Goal: Find specific page/section: Find specific page/section

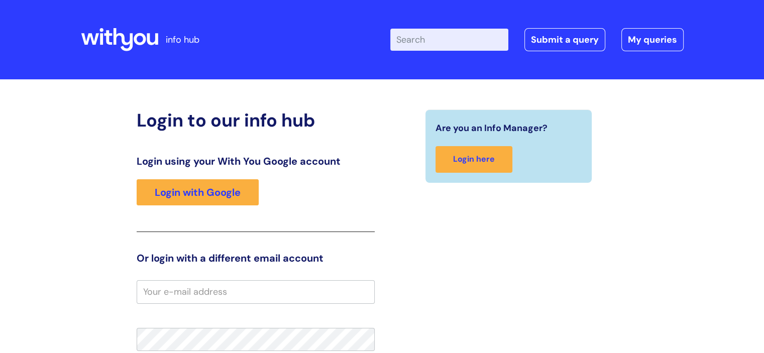
click at [434, 38] on input "Enter your search term here..." at bounding box center [449, 40] width 118 height 22
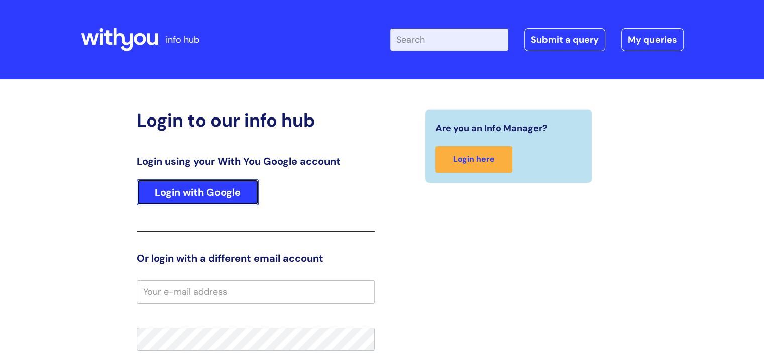
click at [227, 193] on link "Login with Google" at bounding box center [198, 192] width 122 height 26
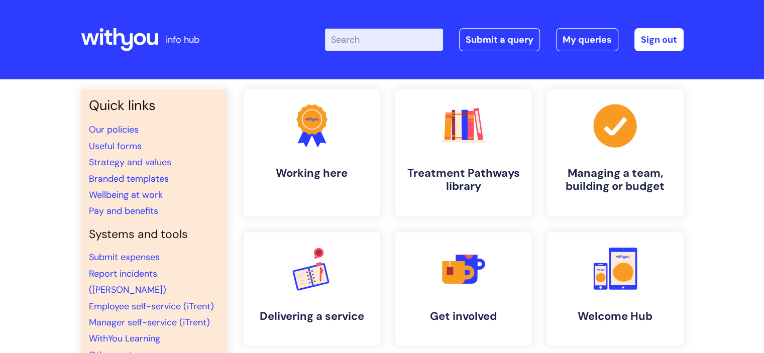
click at [380, 35] on input "Enter your search term here..." at bounding box center [384, 40] width 118 height 22
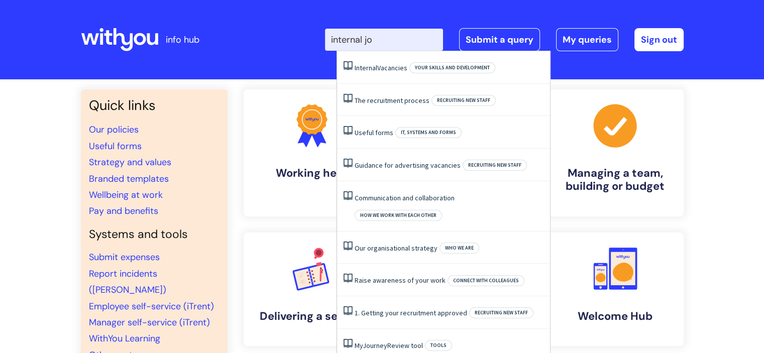
type input "internal jo"
click button "Search" at bounding box center [0, 0] width 0 height 0
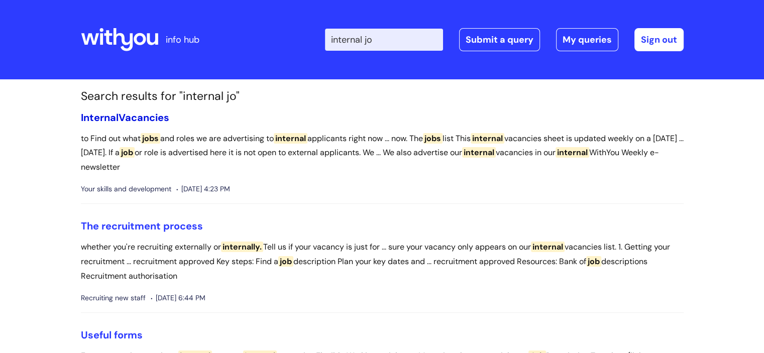
click at [140, 118] on link "Internal Vacancies" at bounding box center [125, 117] width 88 height 13
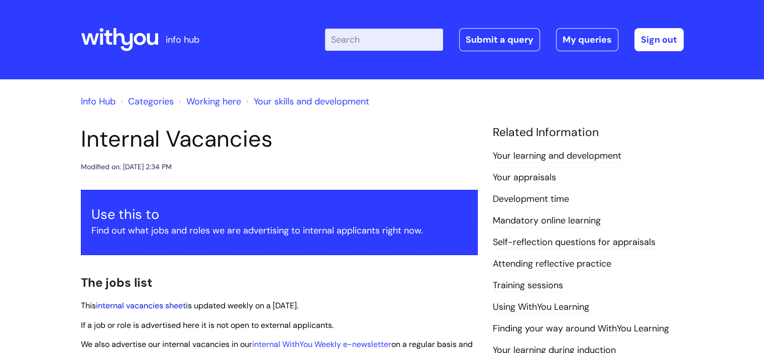
click at [137, 305] on link "internal vacancies sheet" at bounding box center [141, 305] width 90 height 11
